Goal: Transaction & Acquisition: Purchase product/service

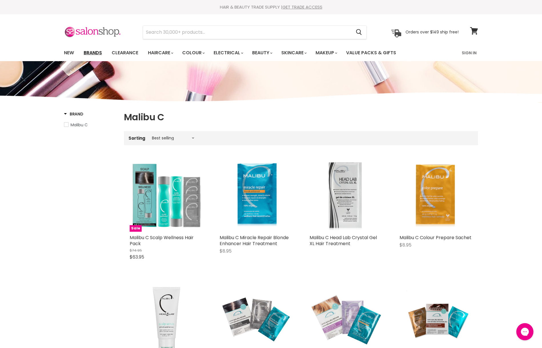
click at [85, 52] on link "Brands" at bounding box center [92, 53] width 27 height 12
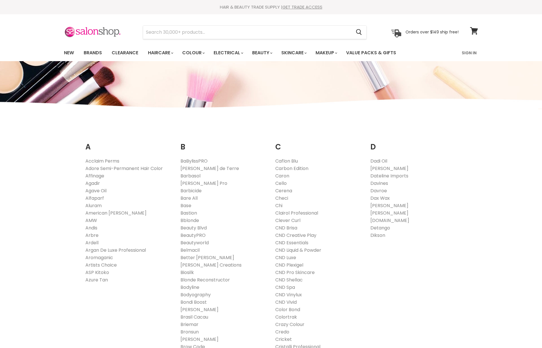
scroll to position [396, 0]
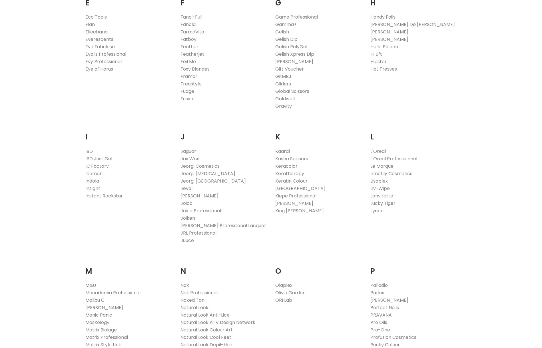
click at [188, 77] on link "Framar" at bounding box center [188, 76] width 17 height 7
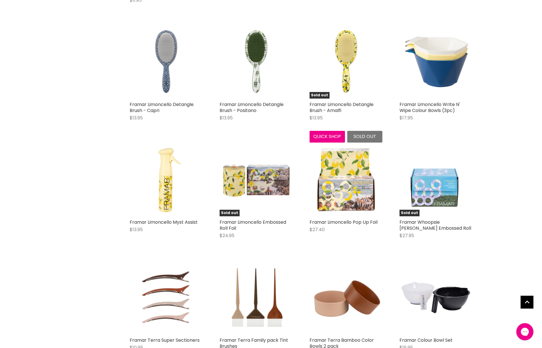
scroll to position [573, 0]
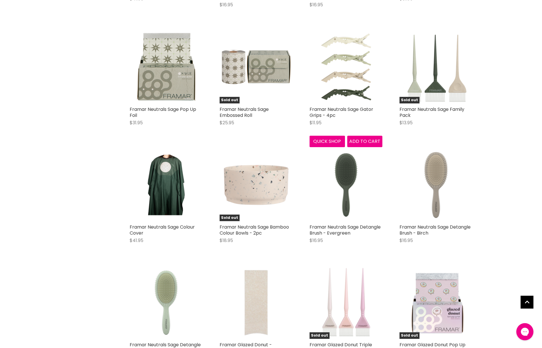
scroll to position [1926, 0]
